Goal: Task Accomplishment & Management: Manage account settings

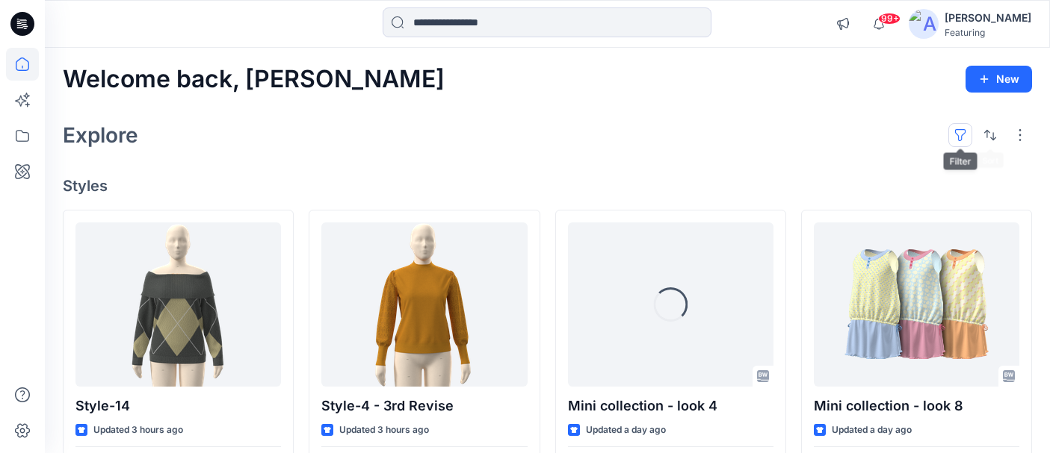
click at [959, 128] on button "button" at bounding box center [960, 135] width 24 height 24
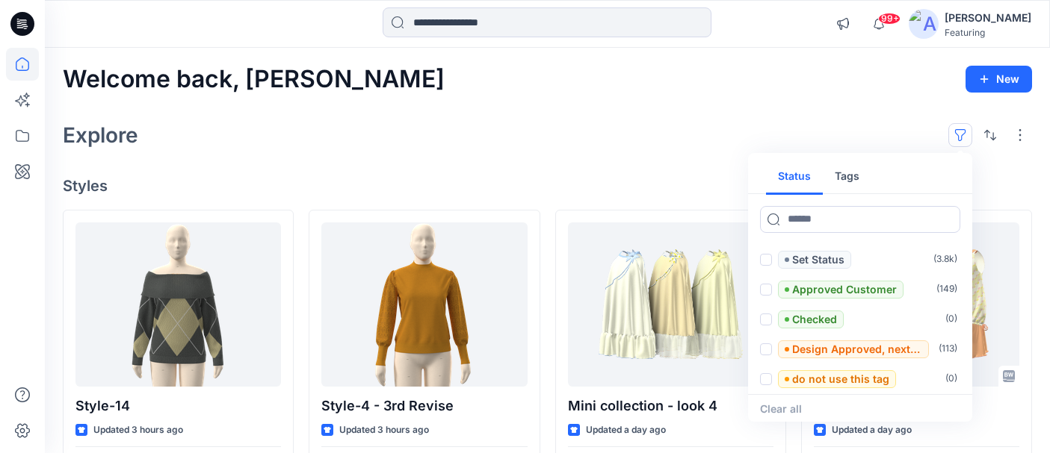
click at [843, 176] on button "Tags" at bounding box center [847, 177] width 49 height 36
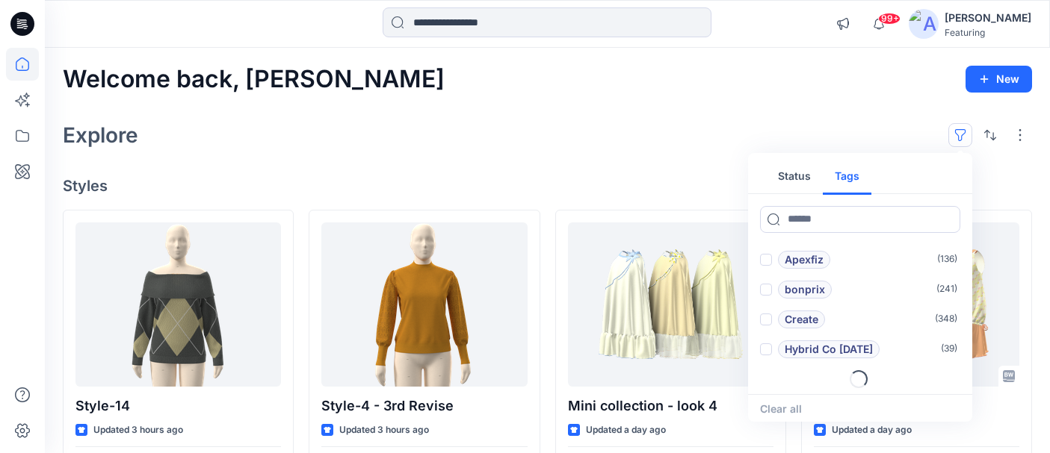
scroll to position [61, 0]
click at [767, 344] on span at bounding box center [766, 348] width 12 height 12
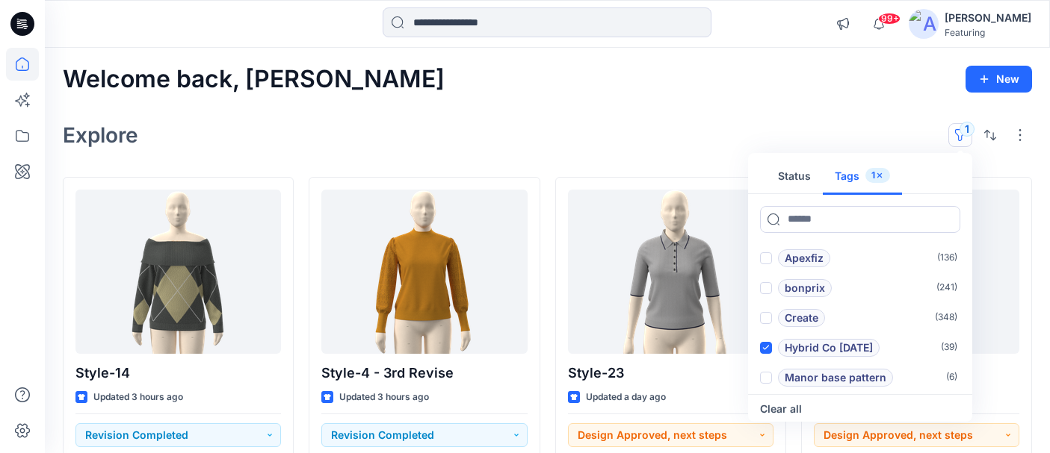
click at [660, 128] on div "Explore 1 Status Tags 1 Add 1101TPX ( 0 ) Add 1204TCX ( 0 ) Apexfiz ( 136 ) bon…" at bounding box center [547, 135] width 969 height 36
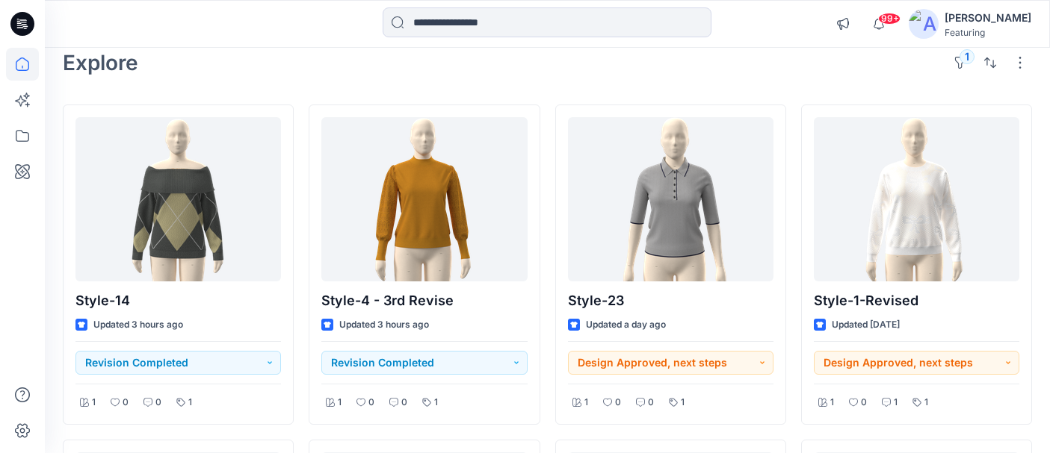
scroll to position [75, 0]
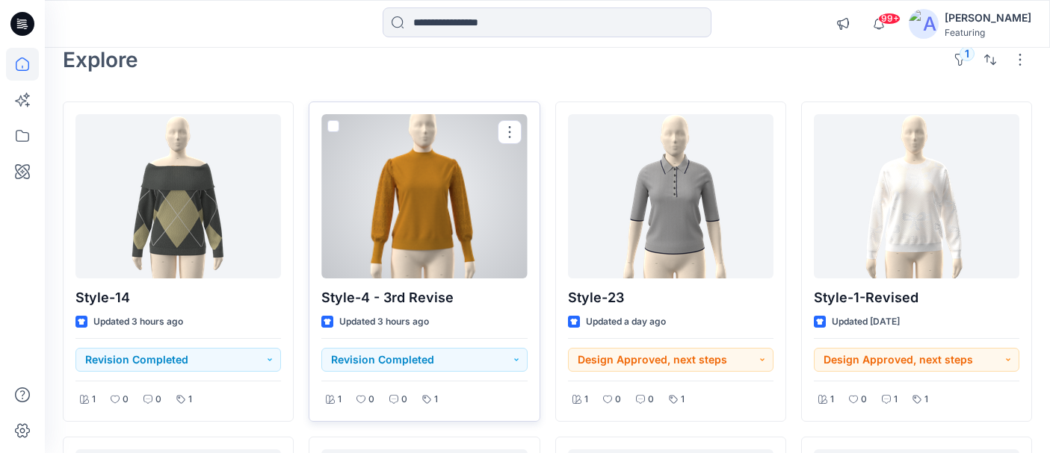
click at [442, 201] on div at bounding box center [423, 196] width 205 height 164
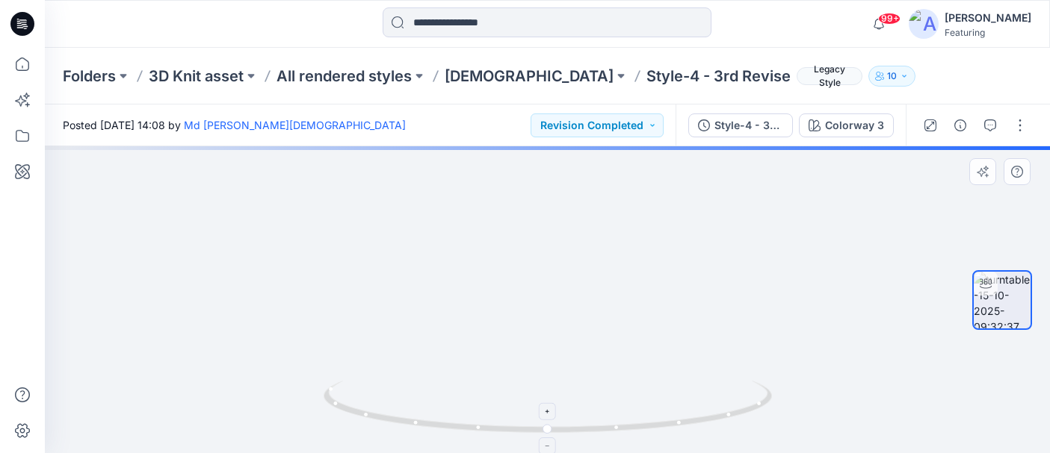
drag, startPoint x: 530, startPoint y: 229, endPoint x: 618, endPoint y: 406, distance: 197.8
click at [619, 407] on div at bounding box center [547, 299] width 1005 height 307
drag, startPoint x: 752, startPoint y: 361, endPoint x: 571, endPoint y: 354, distance: 181.7
click at [571, 355] on img at bounding box center [454, 121] width 1363 height 663
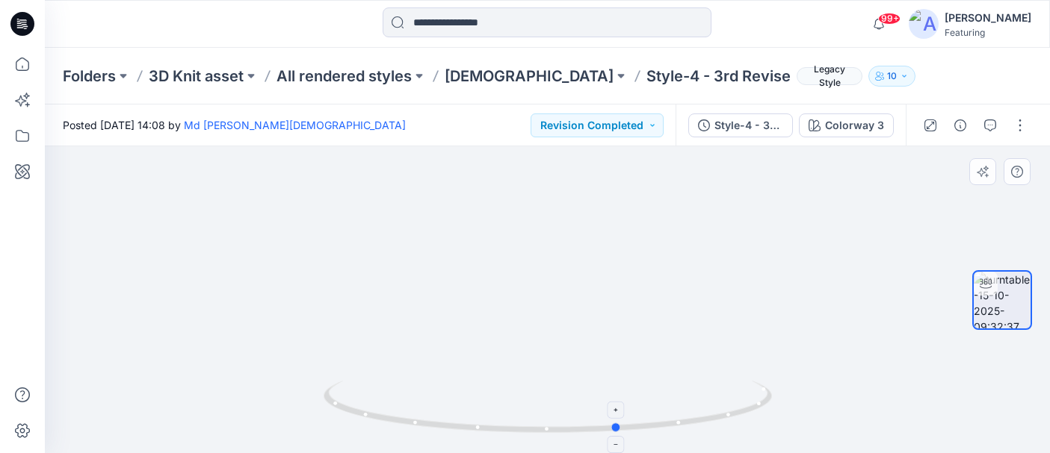
drag, startPoint x: 684, startPoint y: 421, endPoint x: 755, endPoint y: 394, distance: 75.9
click at [755, 394] on icon at bounding box center [549, 409] width 452 height 56
click at [604, 126] on button "Revision Completed" at bounding box center [596, 126] width 133 height 24
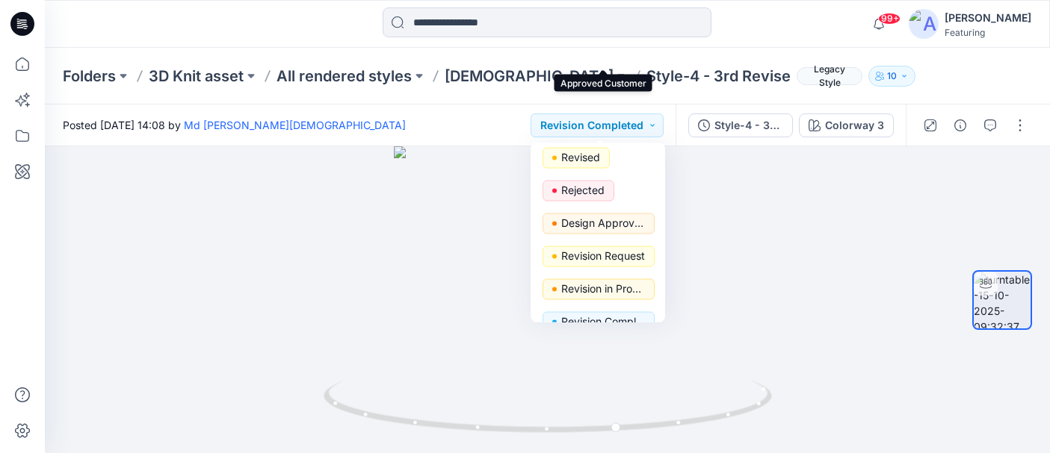
scroll to position [137, 0]
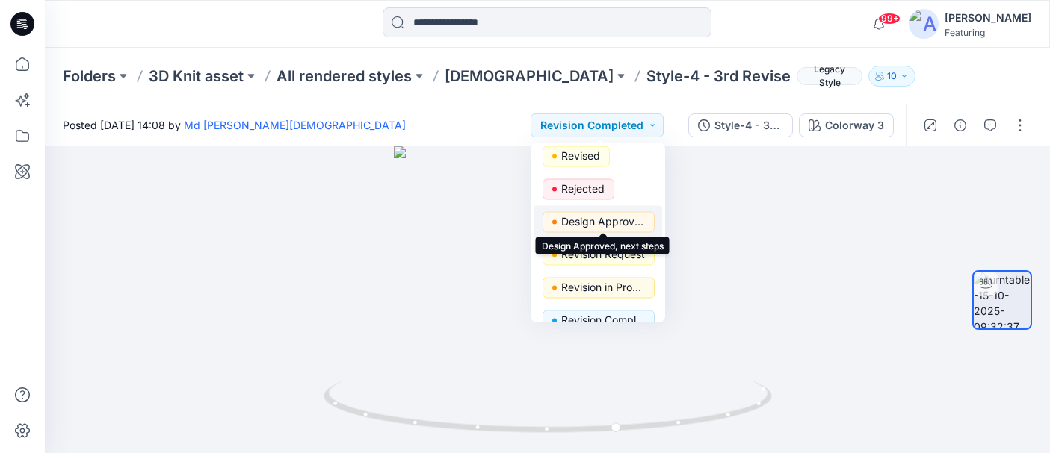
click at [610, 217] on p "Design Approved, next steps" at bounding box center [603, 221] width 84 height 19
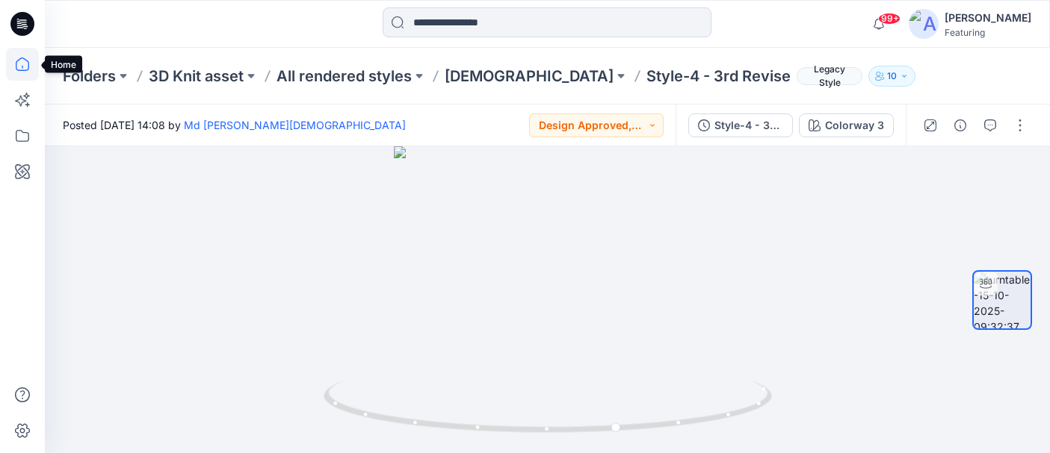
click at [25, 64] on icon at bounding box center [22, 64] width 33 height 33
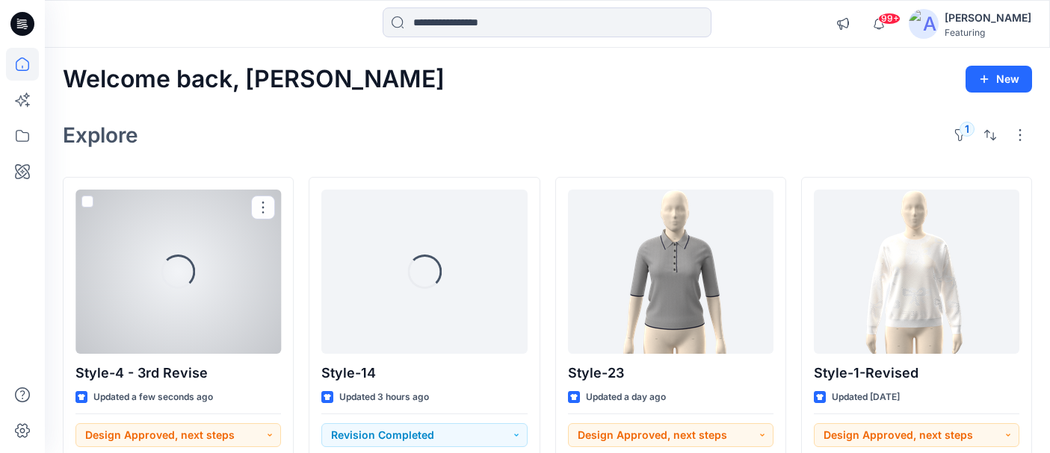
click at [172, 264] on div "Loading..." at bounding box center [178, 272] width 46 height 46
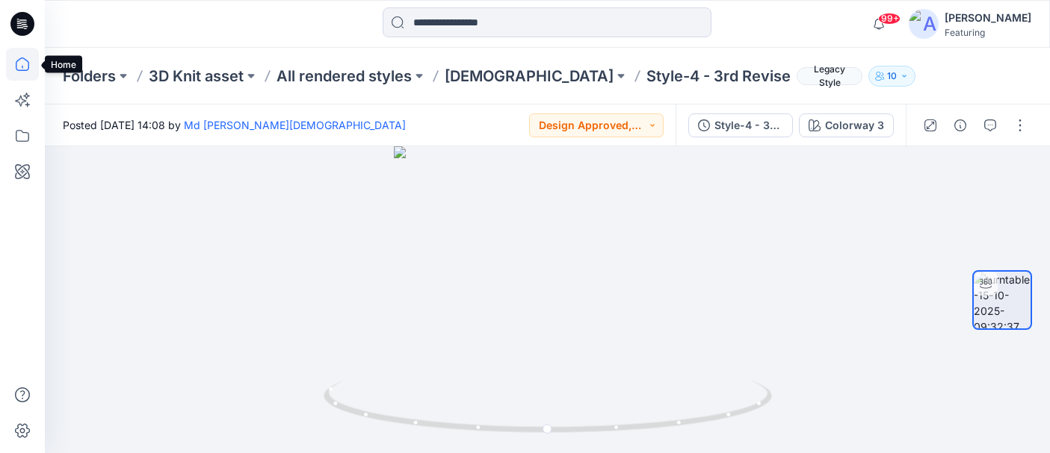
click at [20, 65] on icon at bounding box center [22, 64] width 33 height 33
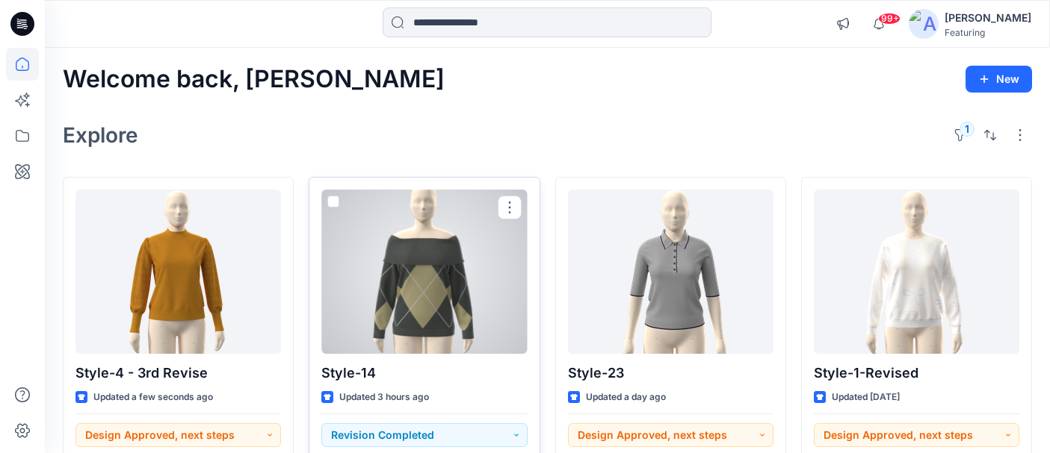
click at [403, 270] on div at bounding box center [423, 272] width 205 height 164
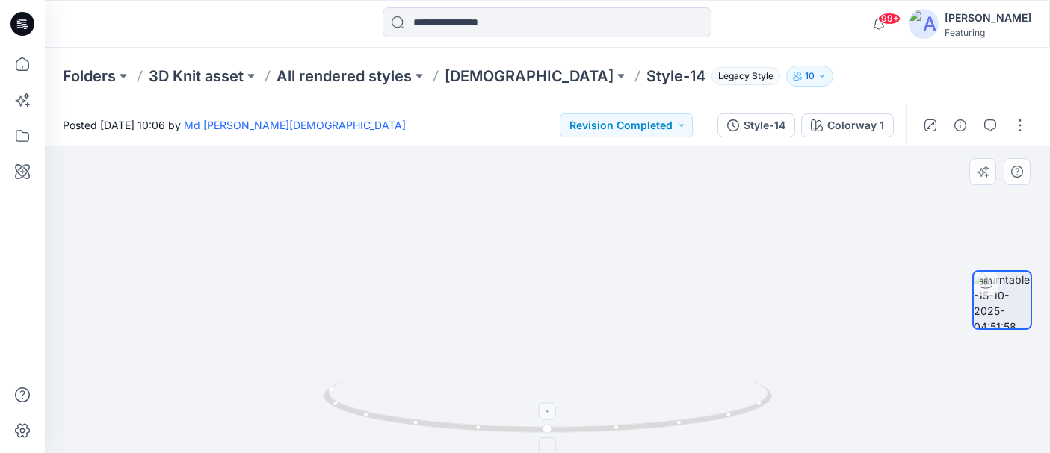
drag, startPoint x: 580, startPoint y: 261, endPoint x: 569, endPoint y: 406, distance: 145.4
click at [569, 405] on div at bounding box center [547, 299] width 1005 height 307
drag, startPoint x: 583, startPoint y: 383, endPoint x: 593, endPoint y: 249, distance: 134.9
click at [593, 250] on div at bounding box center [547, 299] width 1005 height 307
click at [638, 128] on button "Revision Completed" at bounding box center [626, 126] width 133 height 24
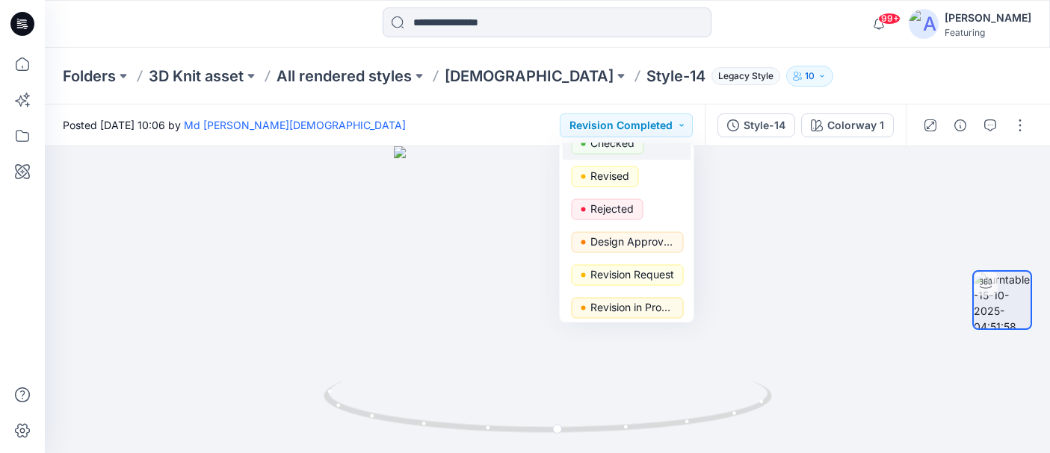
scroll to position [120, 0]
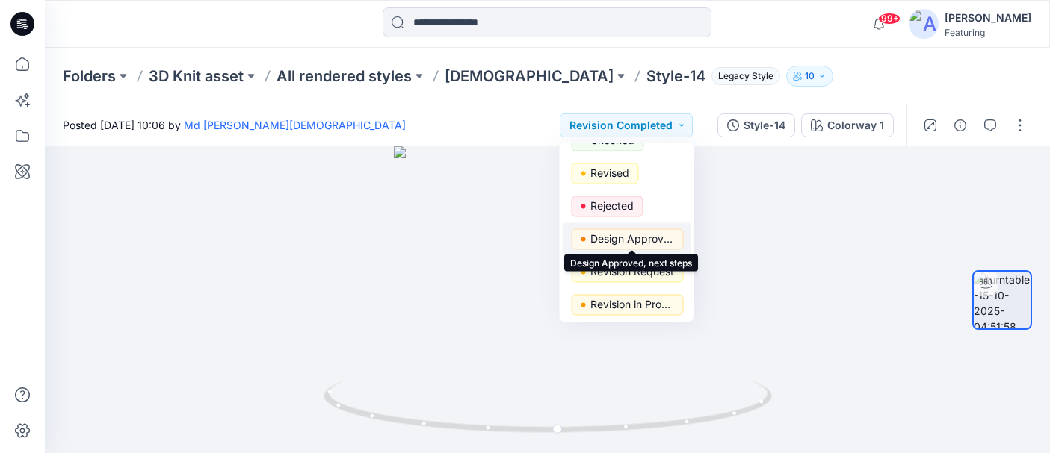
click at [642, 237] on p "Design Approved, next steps" at bounding box center [632, 238] width 84 height 19
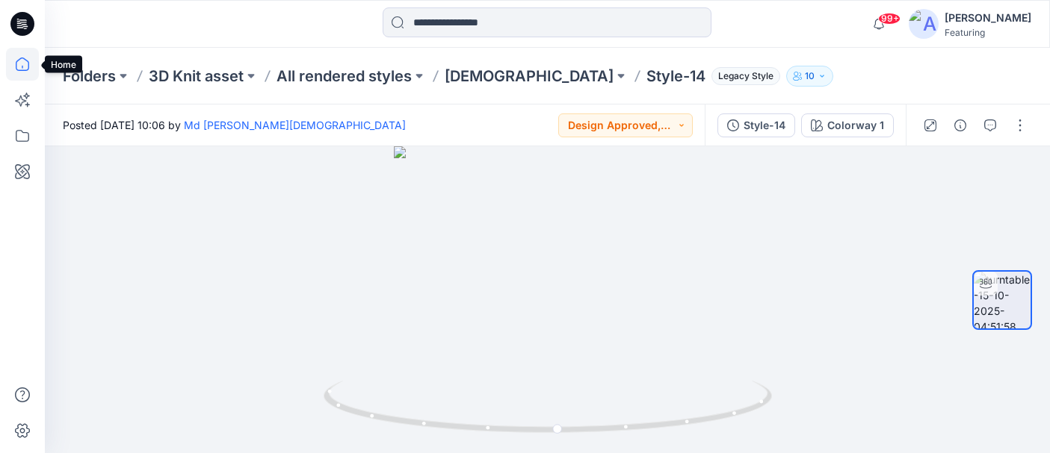
click at [22, 63] on icon at bounding box center [22, 64] width 33 height 33
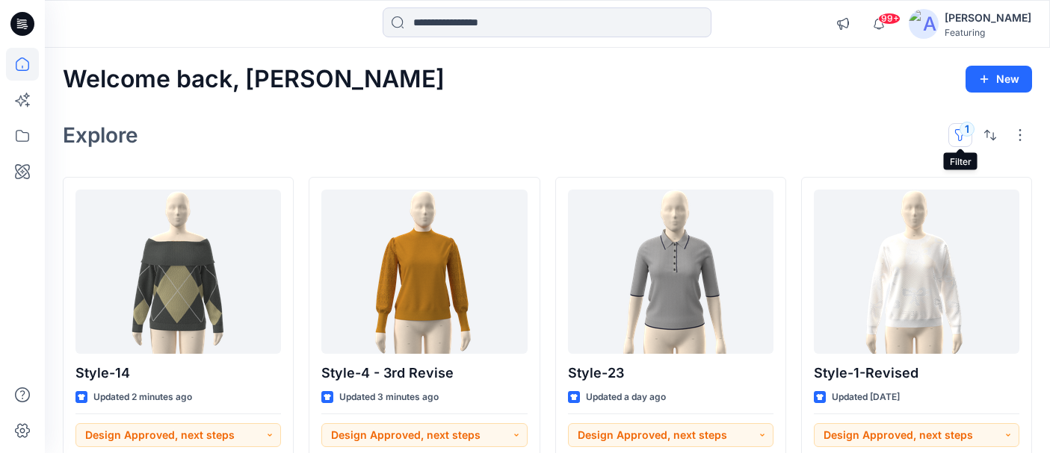
click at [961, 137] on button "1" at bounding box center [960, 135] width 24 height 24
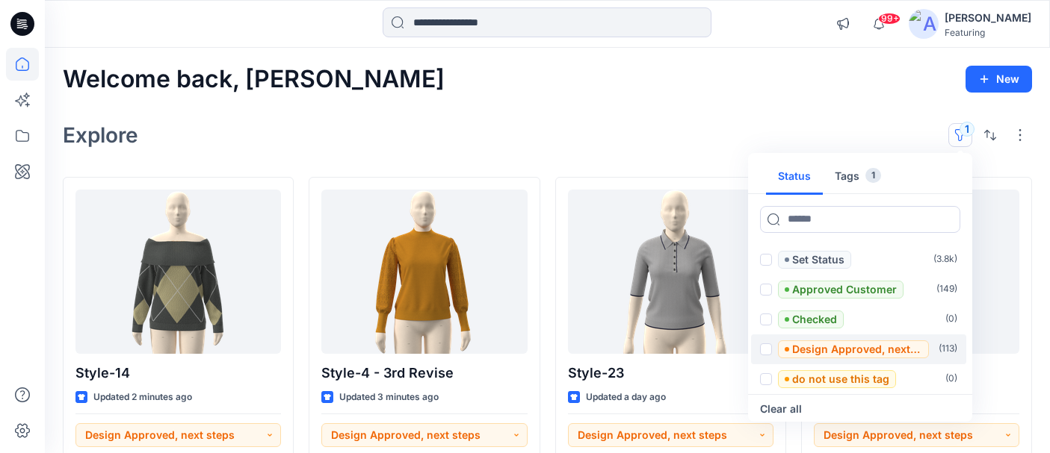
click at [767, 350] on span at bounding box center [766, 350] width 12 height 12
click at [722, 118] on div "Explore 2 Status 1 Tags 1 Set Status ( 3.8k ) Approved Customer ( 149 ) Checked…" at bounding box center [547, 135] width 969 height 36
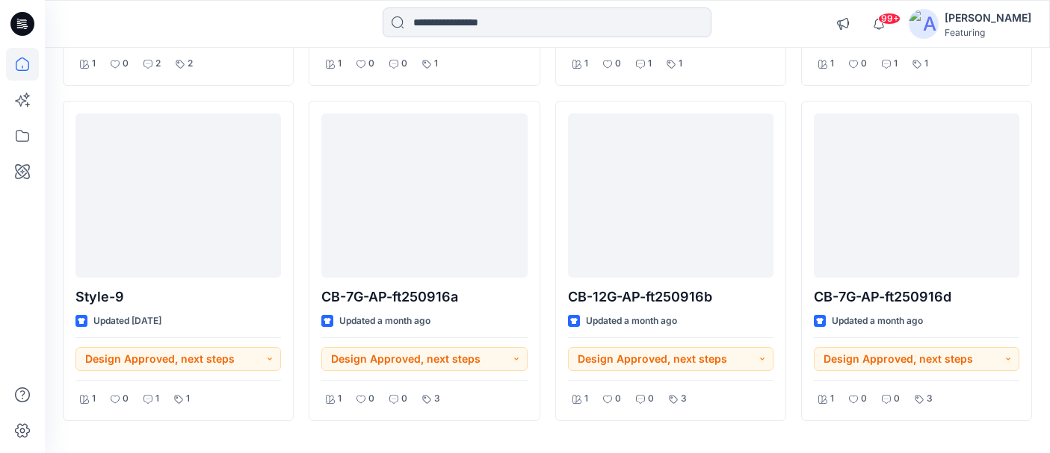
scroll to position [787, 0]
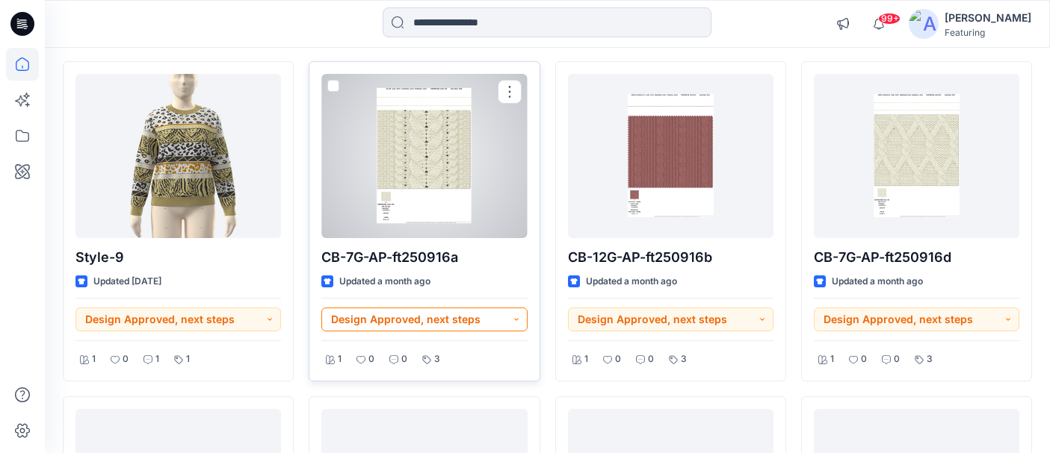
click at [518, 320] on button "Design Approved, next steps" at bounding box center [423, 320] width 205 height 24
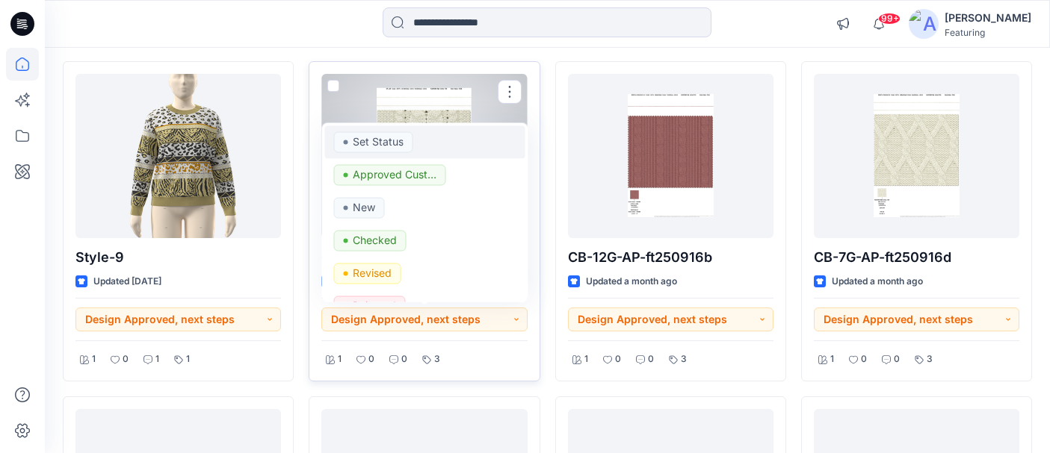
click at [390, 143] on p "Set Status" at bounding box center [378, 140] width 51 height 19
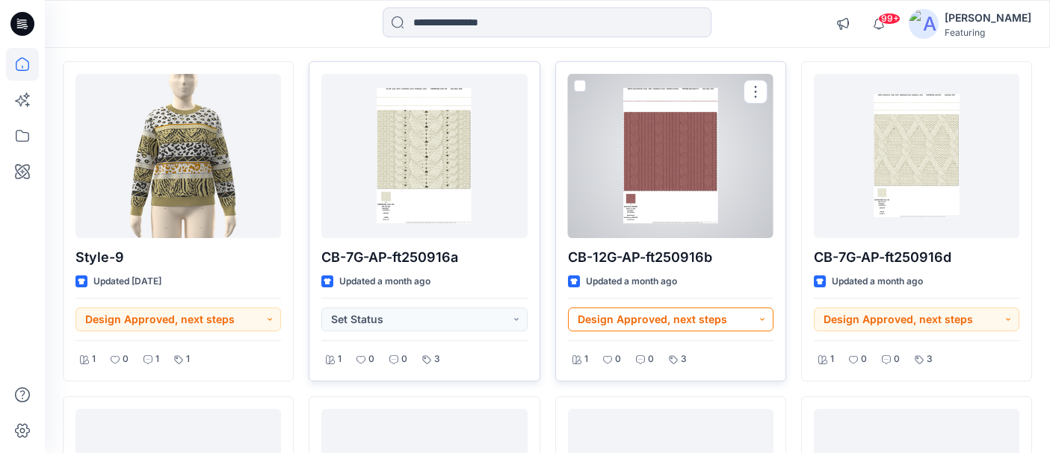
click at [674, 321] on button "Design Approved, next steps" at bounding box center [670, 320] width 205 height 24
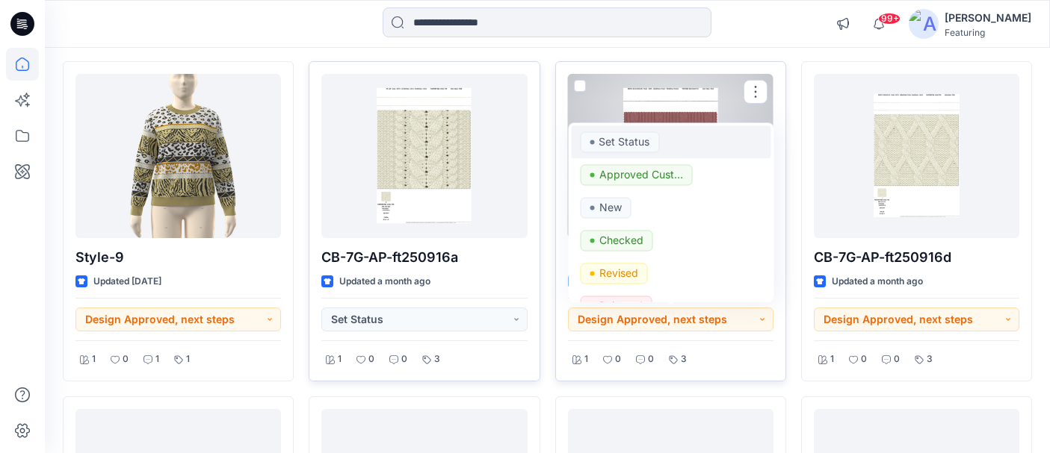
click at [628, 137] on p "Set Status" at bounding box center [623, 140] width 51 height 19
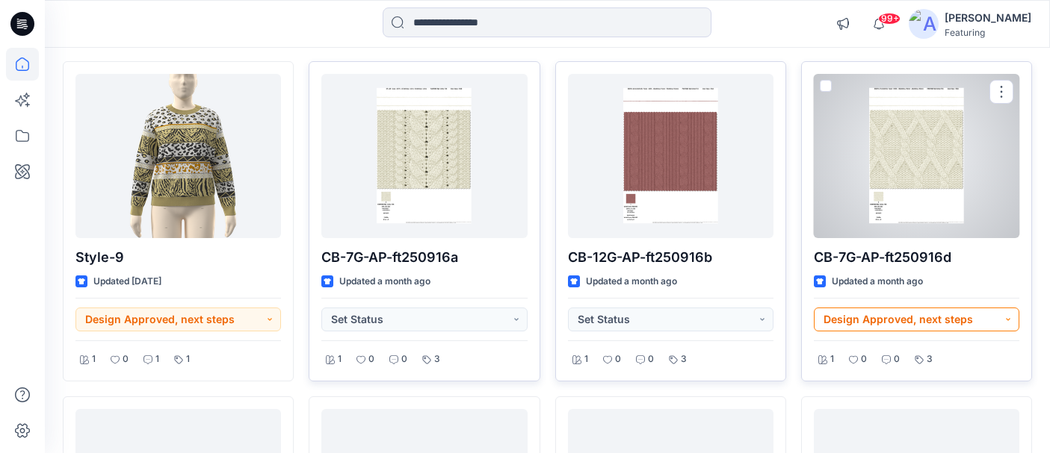
click at [902, 318] on button "Design Approved, next steps" at bounding box center [916, 320] width 205 height 24
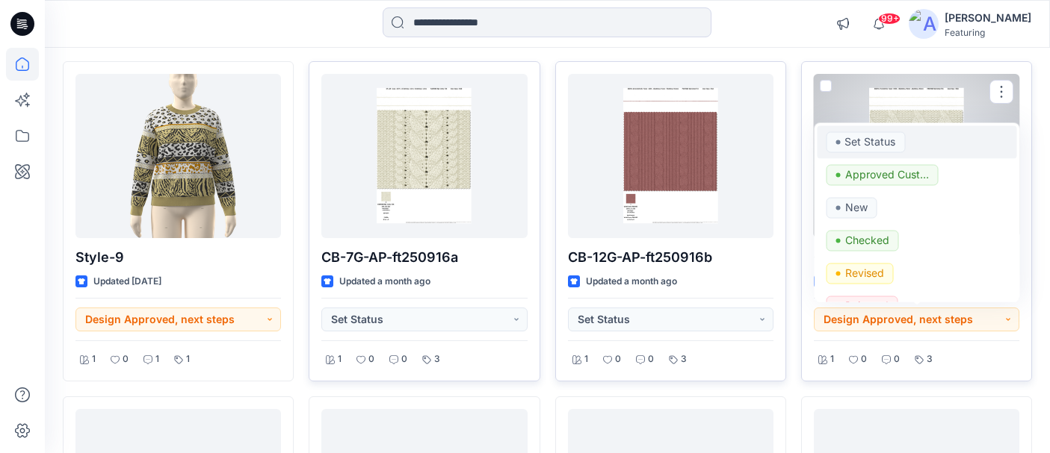
click at [868, 143] on p "Set Status" at bounding box center [869, 140] width 51 height 19
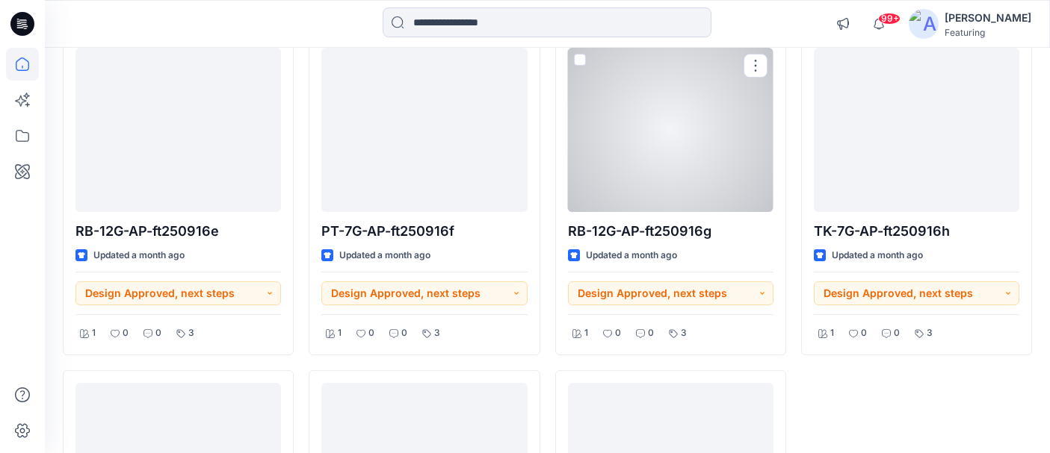
scroll to position [1155, 0]
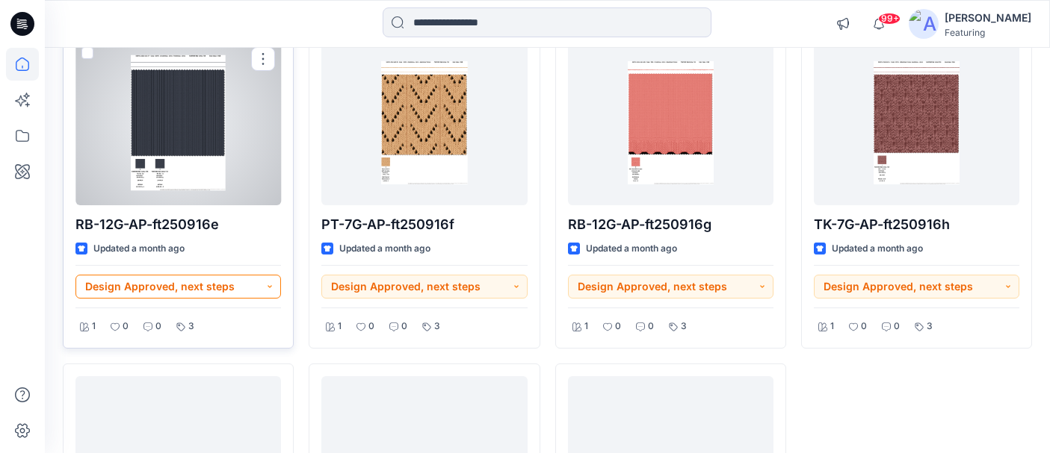
click at [217, 284] on button "Design Approved, next steps" at bounding box center [177, 287] width 205 height 24
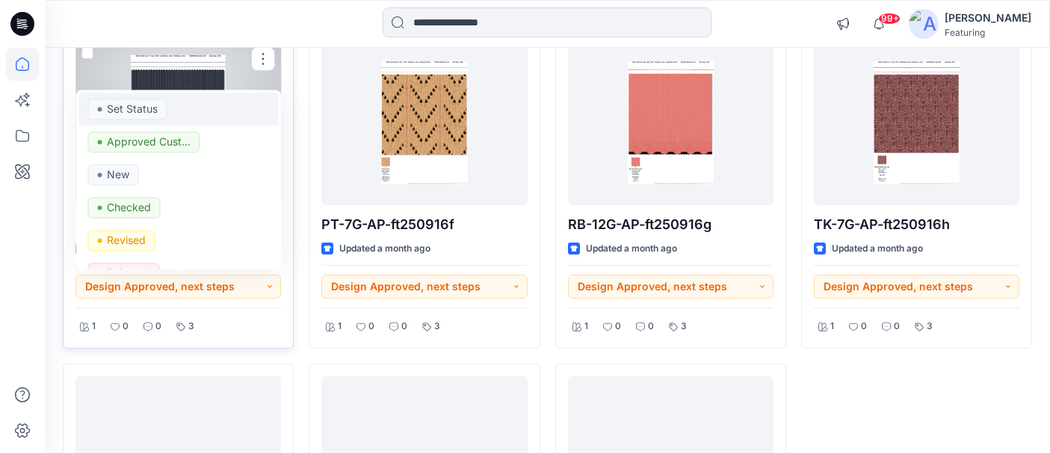
click at [185, 111] on div "Set Status" at bounding box center [179, 109] width 182 height 21
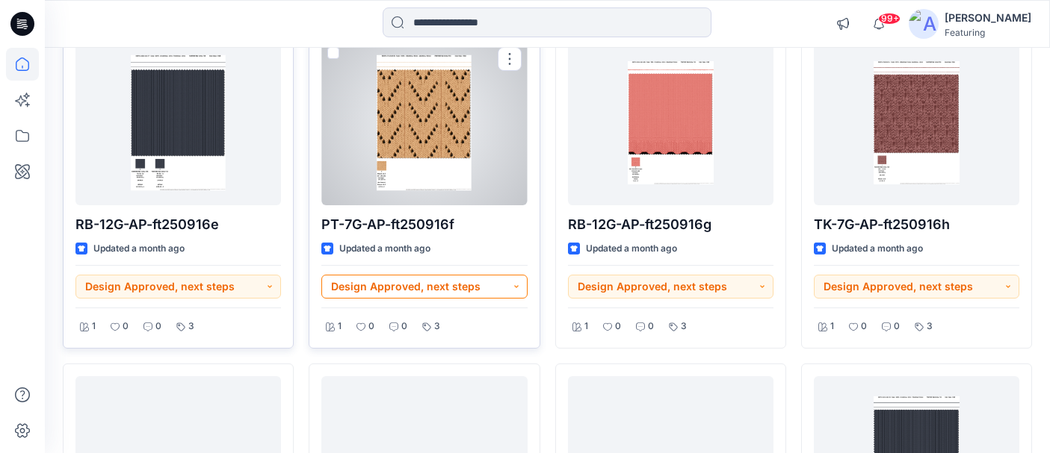
click at [490, 293] on button "Design Approved, next steps" at bounding box center [423, 287] width 205 height 24
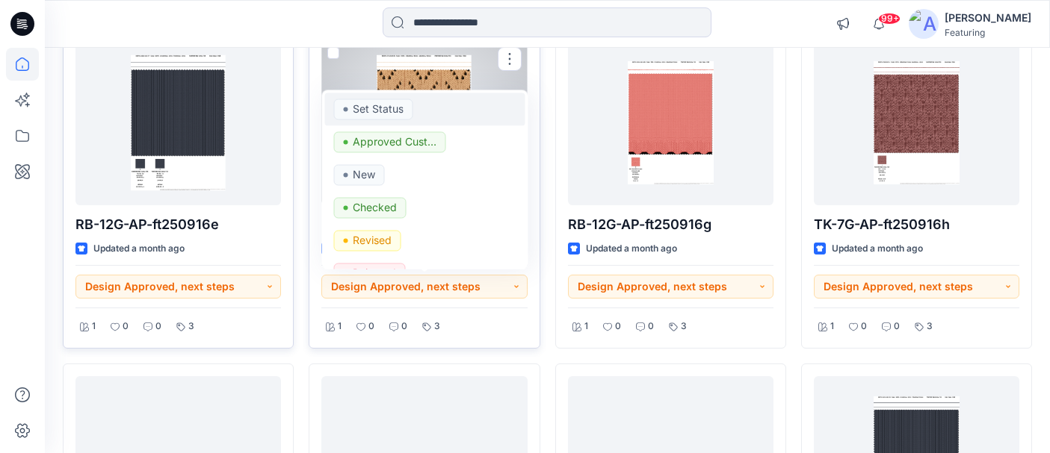
click at [449, 114] on div "Set Status" at bounding box center [425, 109] width 182 height 21
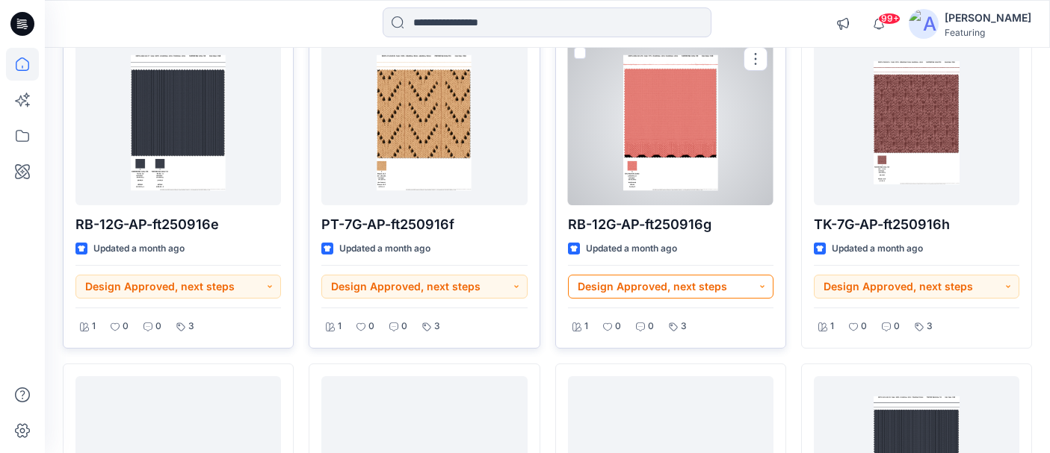
click at [729, 290] on button "Design Approved, next steps" at bounding box center [670, 287] width 205 height 24
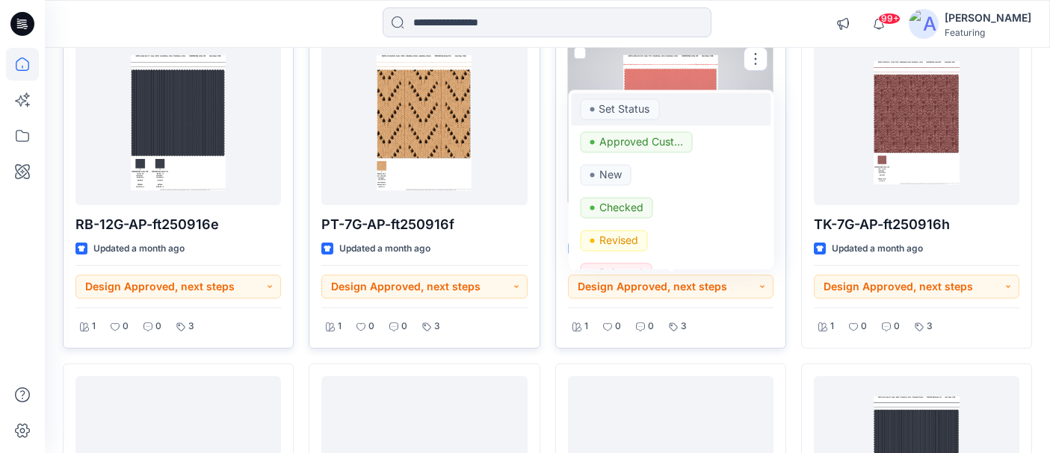
click at [619, 109] on p "Set Status" at bounding box center [623, 108] width 51 height 19
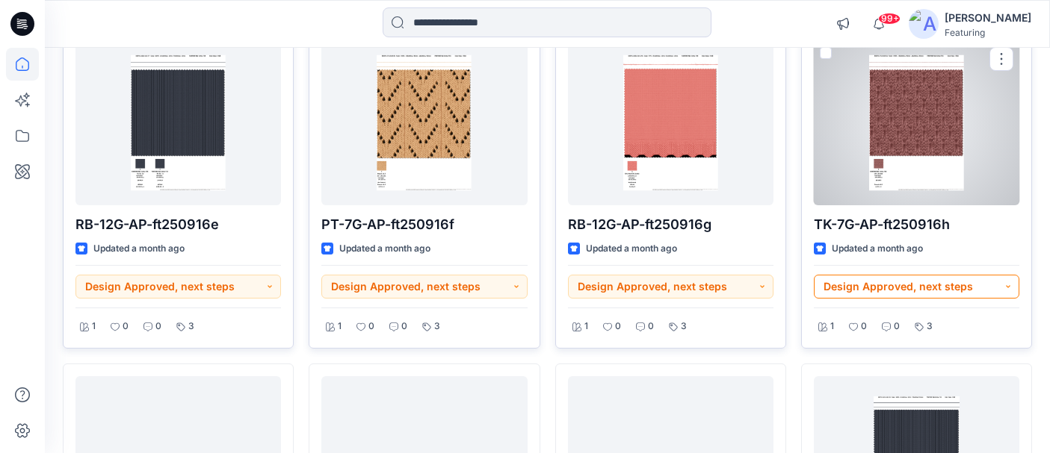
click at [914, 298] on button "Design Approved, next steps" at bounding box center [916, 287] width 205 height 24
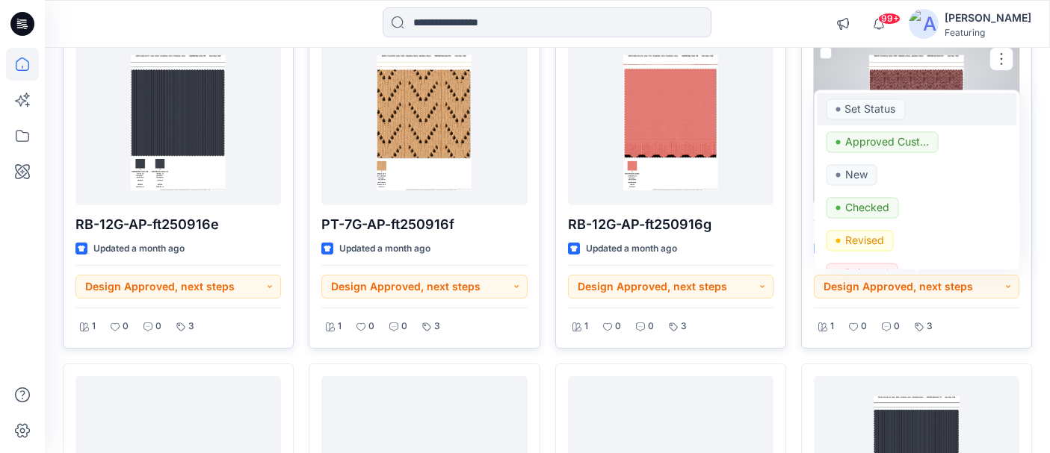
click at [844, 104] on p "Set Status" at bounding box center [869, 108] width 51 height 19
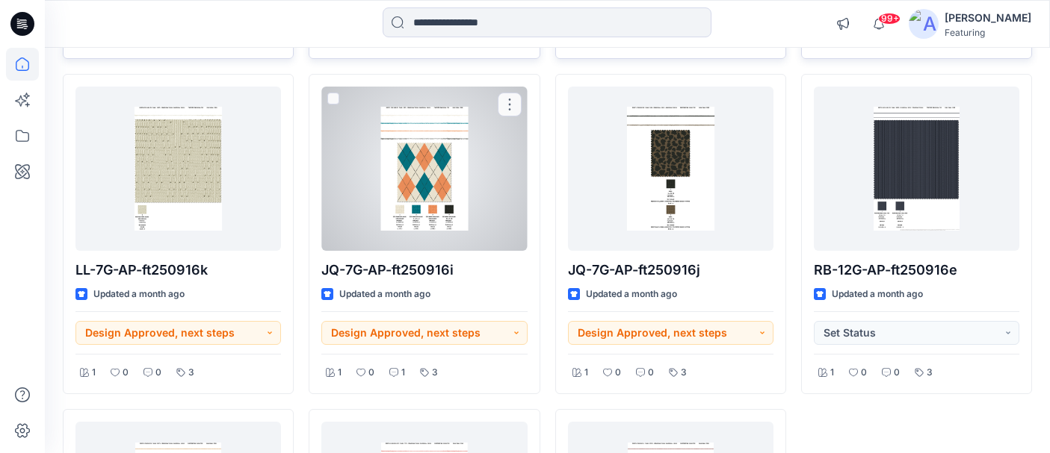
scroll to position [1473, 0]
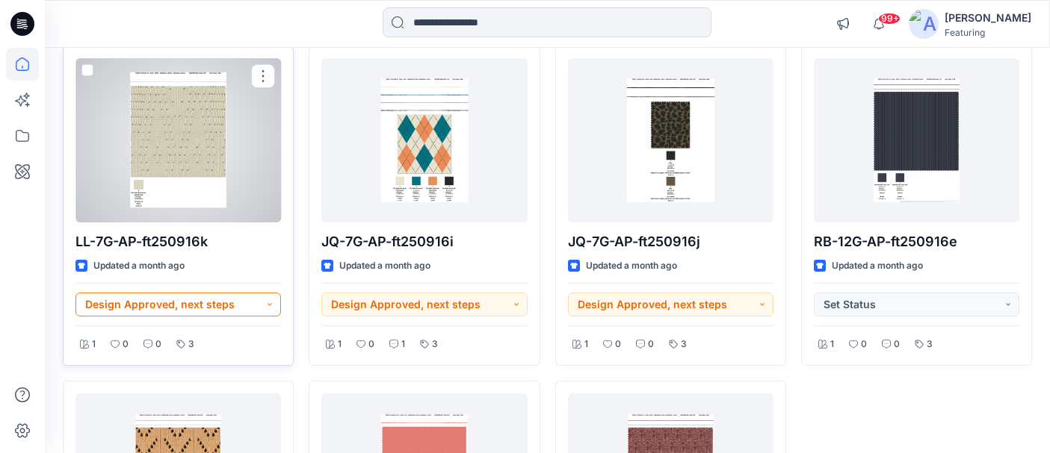
click at [206, 300] on button "Design Approved, next steps" at bounding box center [177, 305] width 205 height 24
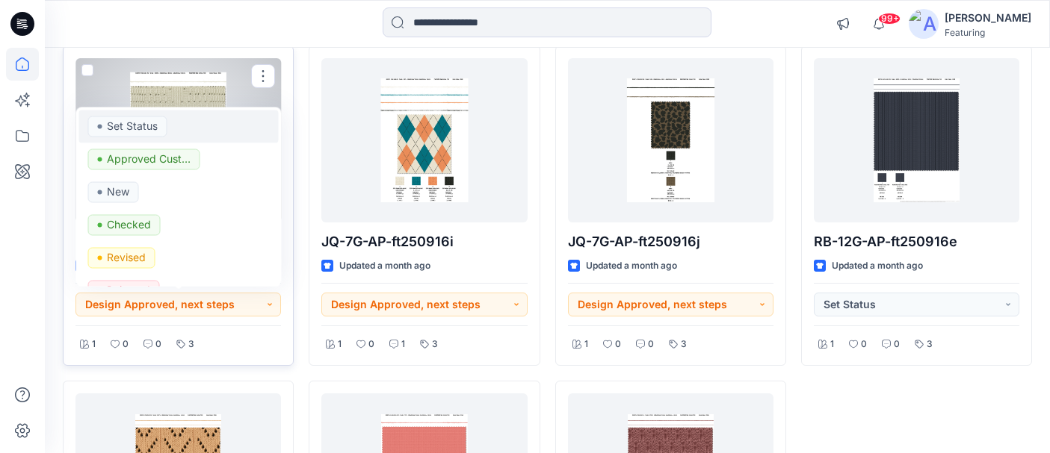
click at [152, 122] on p "Set Status" at bounding box center [132, 126] width 51 height 19
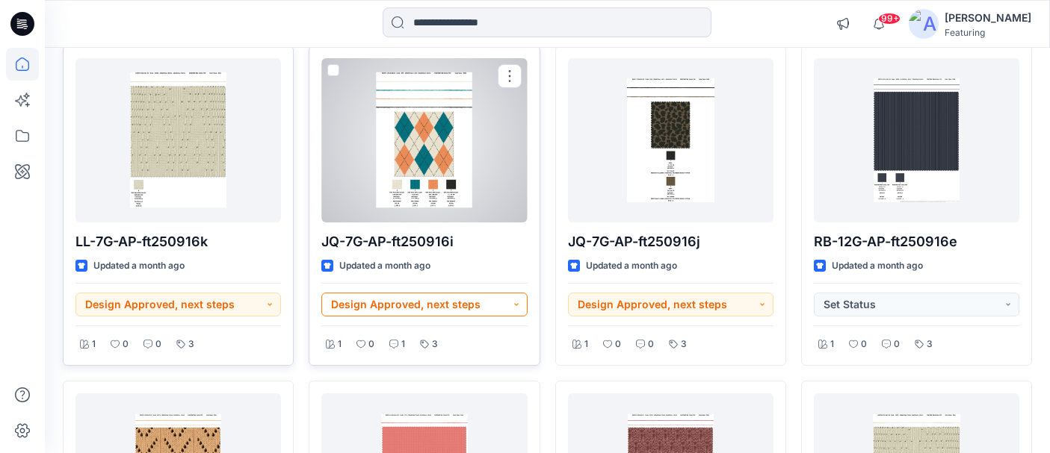
click at [483, 303] on button "Design Approved, next steps" at bounding box center [423, 305] width 205 height 24
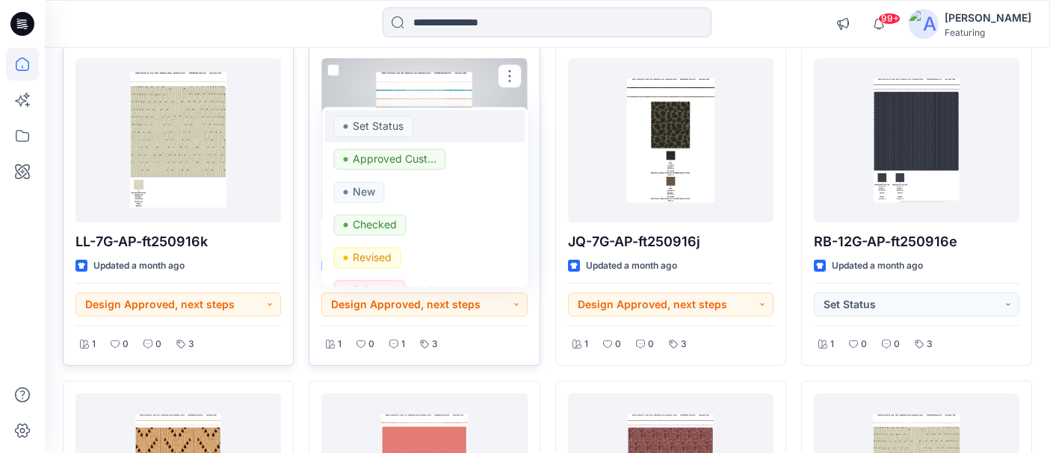
click at [380, 119] on p "Set Status" at bounding box center [378, 126] width 51 height 19
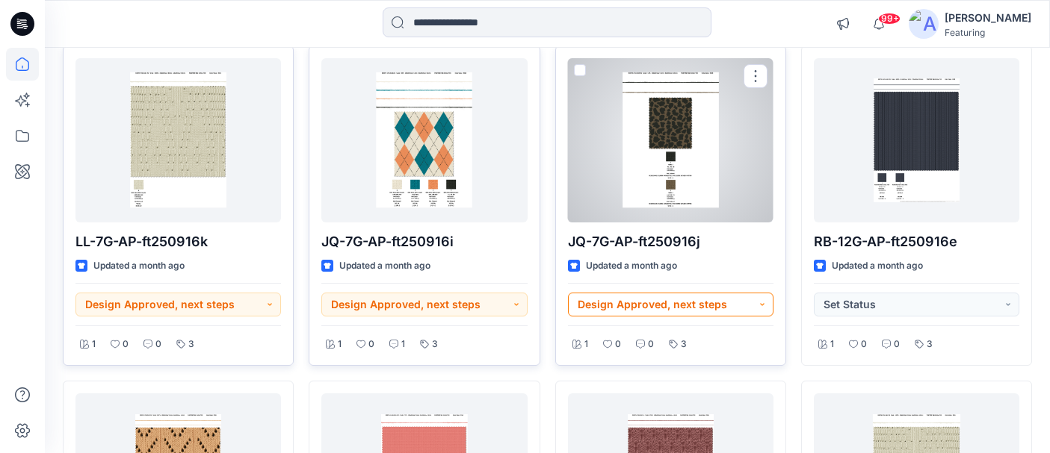
click at [705, 296] on button "Design Approved, next steps" at bounding box center [670, 305] width 205 height 24
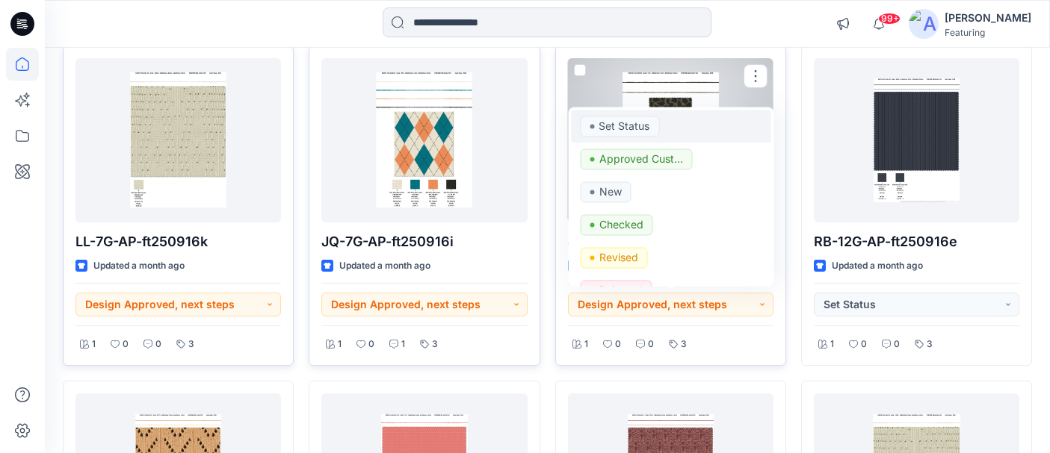
click at [625, 126] on p "Set Status" at bounding box center [623, 126] width 51 height 19
